Goal: Transaction & Acquisition: Purchase product/service

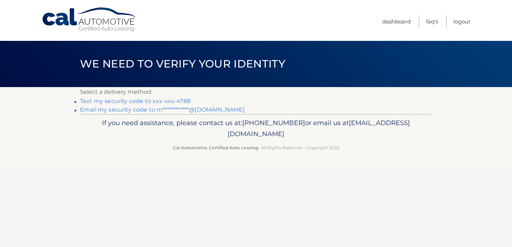
click at [178, 99] on link "Text my security code to xxx-xxx-4788" at bounding box center [135, 101] width 110 height 7
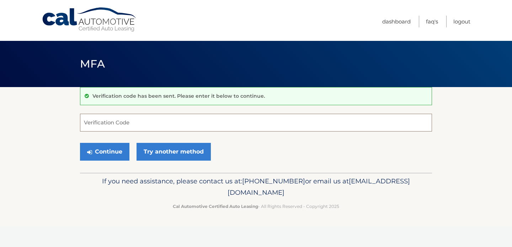
click at [166, 123] on input "Verification Code" at bounding box center [256, 123] width 352 height 18
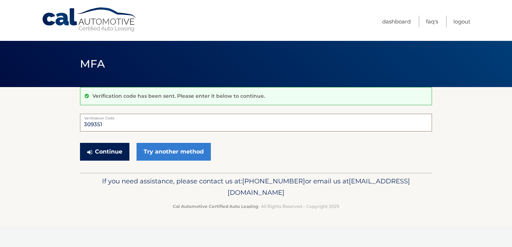
type input "309351"
click at [113, 146] on button "Continue" at bounding box center [104, 152] width 49 height 18
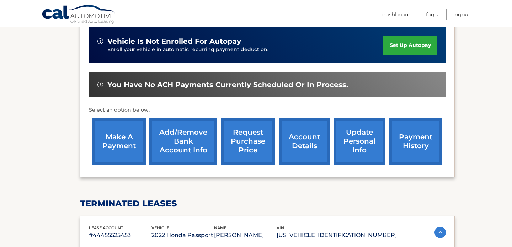
scroll to position [193, 0]
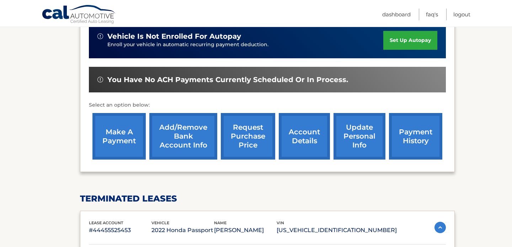
click at [122, 139] on link "make a payment" at bounding box center [118, 136] width 53 height 47
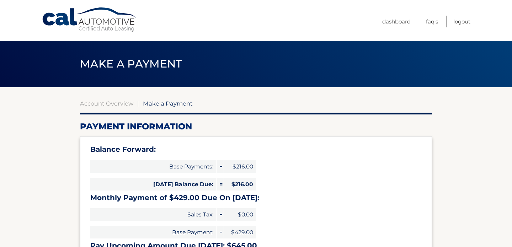
select select "NWQ3NmVlODQtY2MwMi00Njg0LTgyZDgtODA2ODRiMWY0MWVj"
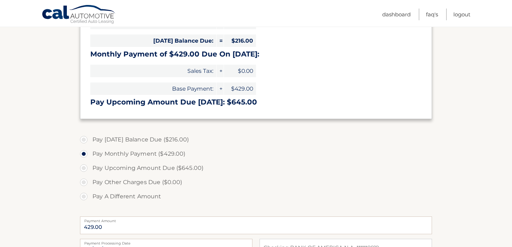
scroll to position [144, 0]
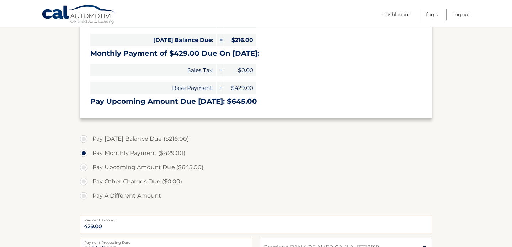
click at [82, 140] on label "Pay [DATE] Balance Due ($216.00)" at bounding box center [256, 139] width 352 height 14
click at [83, 140] on input "Pay [DATE] Balance Due ($216.00)" at bounding box center [86, 137] width 7 height 11
radio input "true"
type input "216.00"
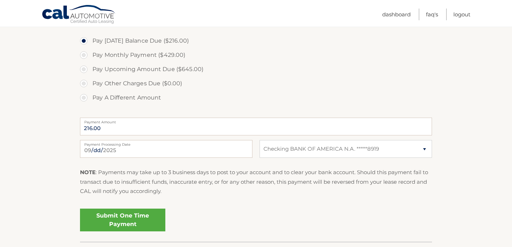
scroll to position [253, 0]
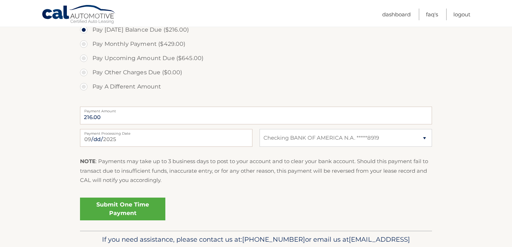
click at [140, 210] on link "Submit One Time Payment" at bounding box center [122, 209] width 85 height 23
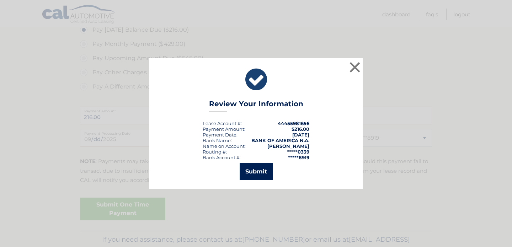
click at [260, 168] on button "Submit" at bounding box center [255, 171] width 33 height 17
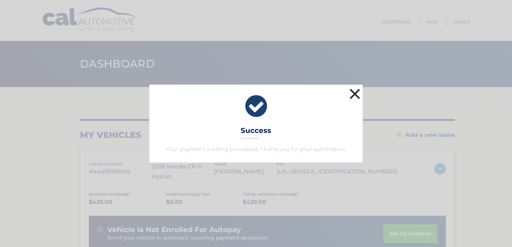
click at [358, 92] on button "×" at bounding box center [354, 94] width 14 height 14
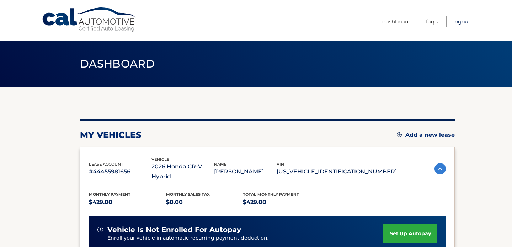
click at [461, 19] on link "Logout" at bounding box center [461, 22] width 17 height 12
